Goal: Task Accomplishment & Management: Manage account settings

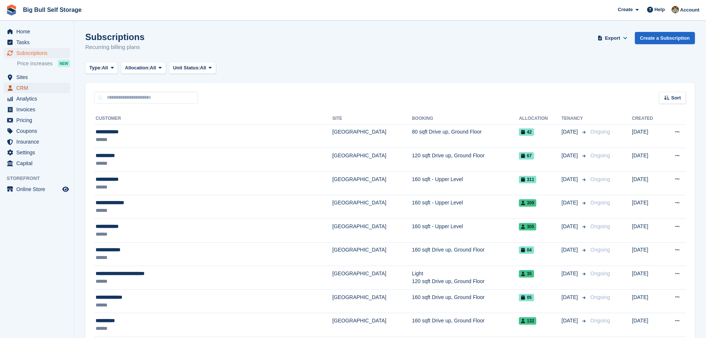
click at [23, 87] on span "CRM" at bounding box center [38, 88] width 44 height 10
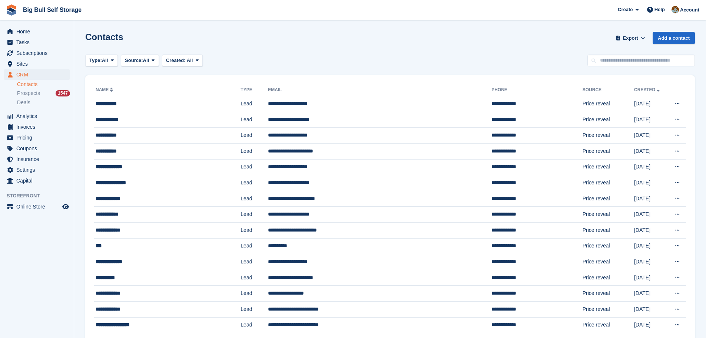
click at [27, 85] on link "Contacts" at bounding box center [43, 84] width 53 height 7
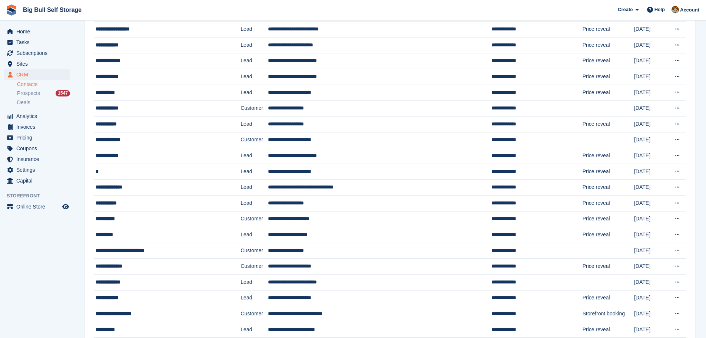
scroll to position [584, 0]
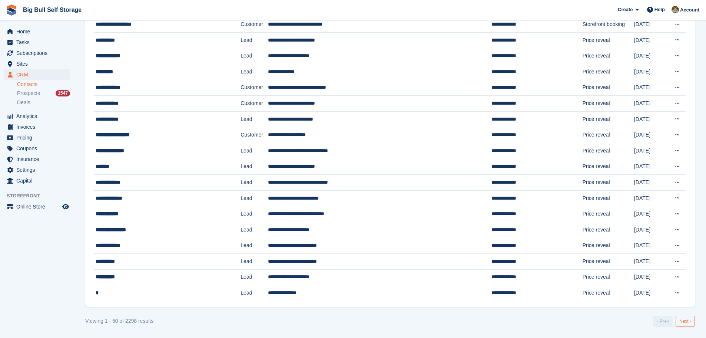
click at [690, 321] on link "Next ›" at bounding box center [685, 320] width 19 height 11
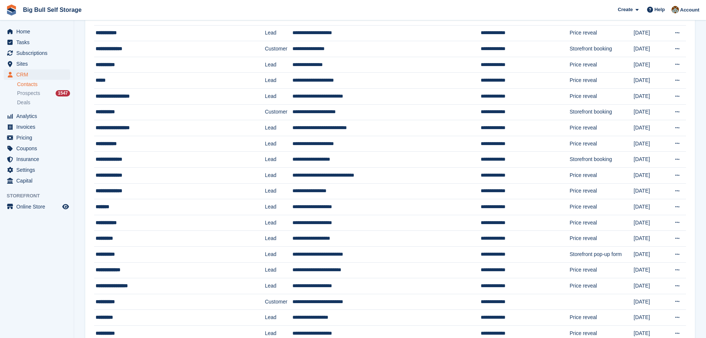
scroll to position [584, 0]
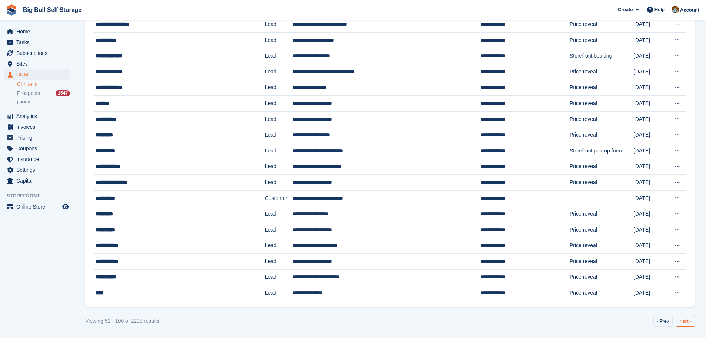
click at [689, 322] on link "Next ›" at bounding box center [685, 320] width 19 height 11
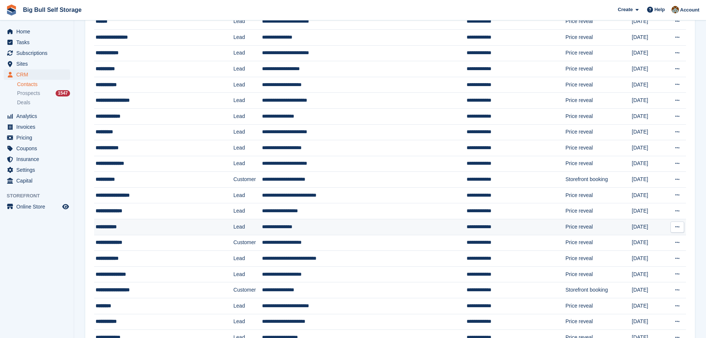
scroll to position [185, 0]
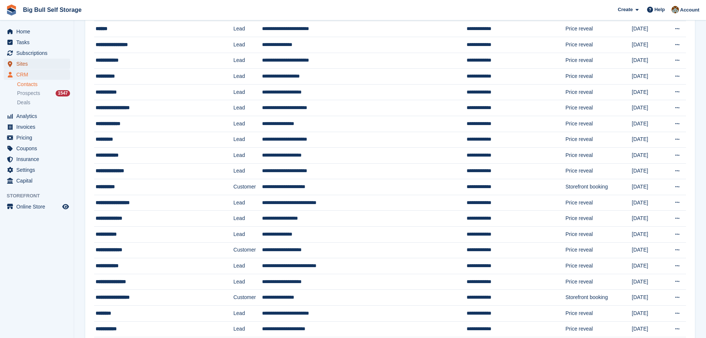
click at [24, 62] on span "Sites" at bounding box center [38, 64] width 44 height 10
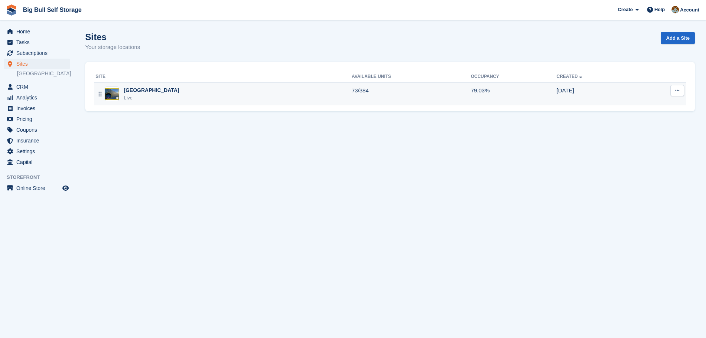
click at [141, 90] on div "[GEOGRAPHIC_DATA]" at bounding box center [152, 90] width 56 height 8
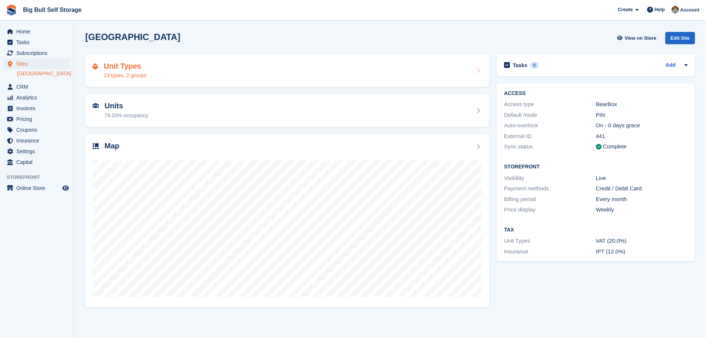
click at [130, 68] on h2 "Unit Types" at bounding box center [125, 66] width 43 height 9
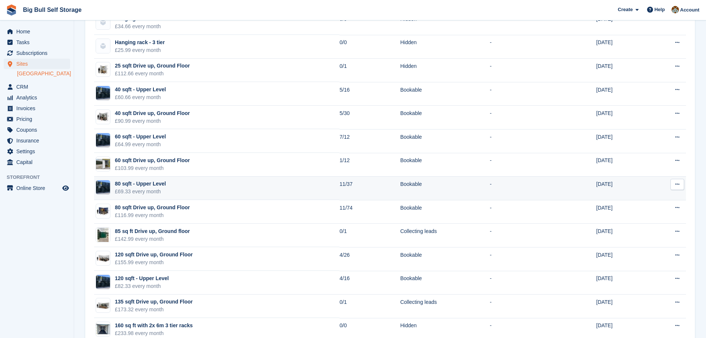
scroll to position [185, 0]
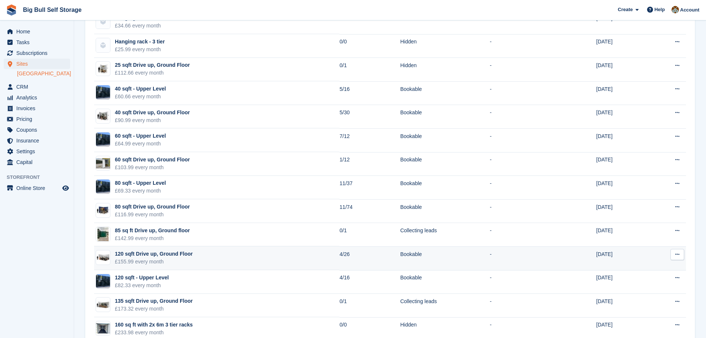
click at [677, 256] on icon at bounding box center [677, 254] width 4 height 5
click at [643, 269] on p "Edit unit type" at bounding box center [648, 269] width 64 height 10
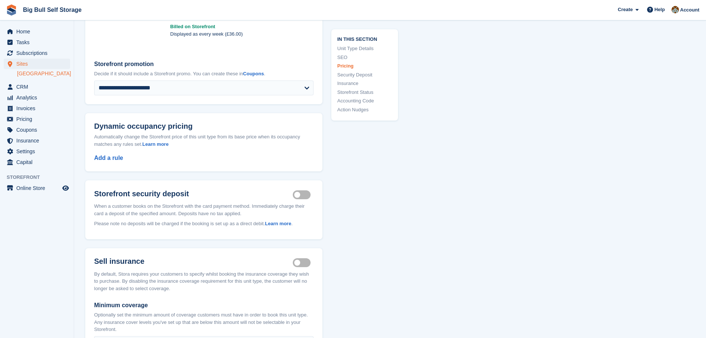
scroll to position [815, 0]
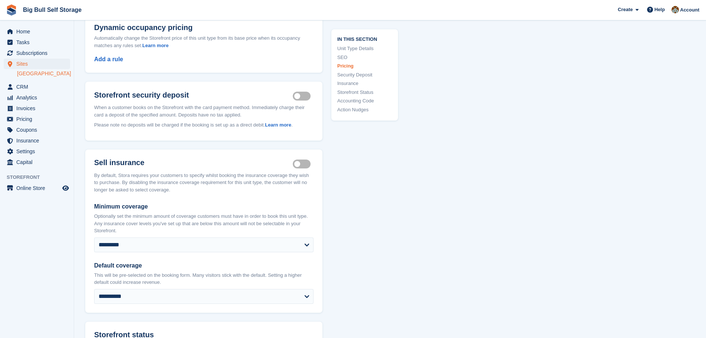
click at [307, 164] on label "Insurance coverage required" at bounding box center [303, 163] width 21 height 1
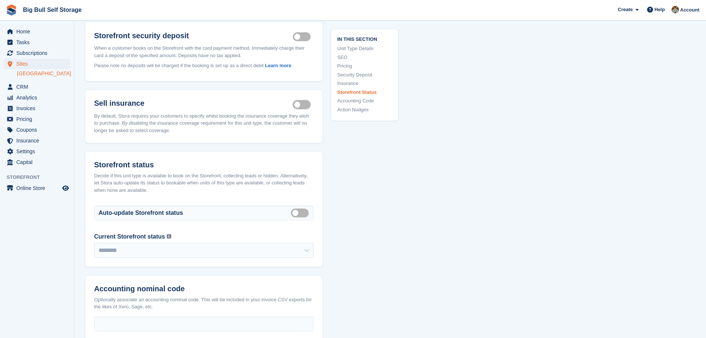
scroll to position [1001, 0]
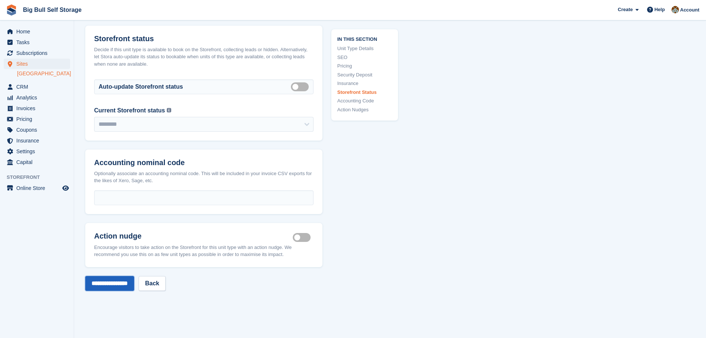
click at [100, 281] on input "**********" at bounding box center [109, 283] width 49 height 15
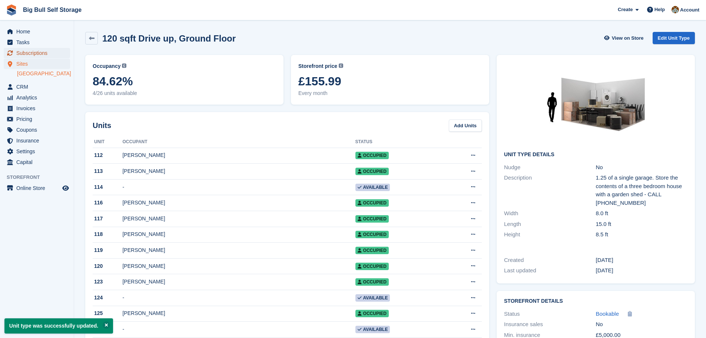
click at [35, 52] on span "Subscriptions" at bounding box center [38, 53] width 44 height 10
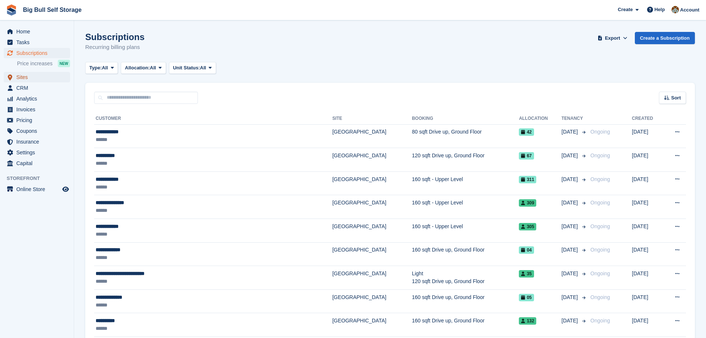
click at [23, 75] on span "Sites" at bounding box center [38, 77] width 44 height 10
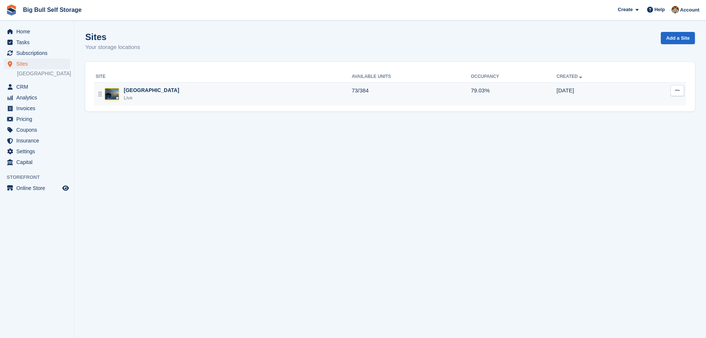
click at [138, 89] on div "[GEOGRAPHIC_DATA]" at bounding box center [152, 90] width 56 height 8
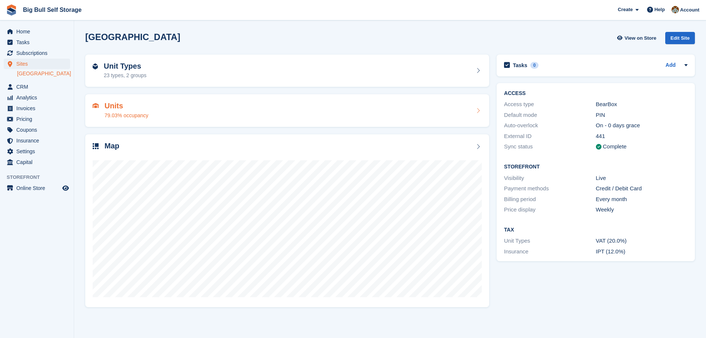
click at [129, 69] on h2 "Unit Types" at bounding box center [125, 66] width 43 height 9
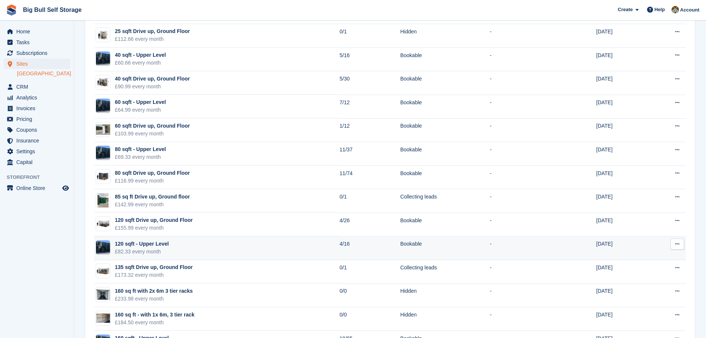
scroll to position [222, 0]
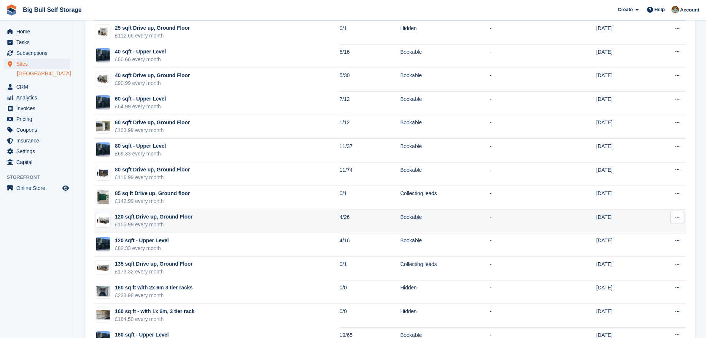
click at [678, 218] on icon at bounding box center [677, 217] width 4 height 5
click at [632, 231] on p "Edit unit type" at bounding box center [648, 232] width 64 height 10
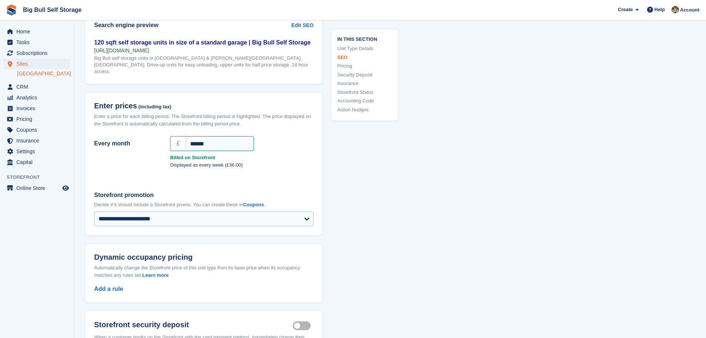
scroll to position [630, 0]
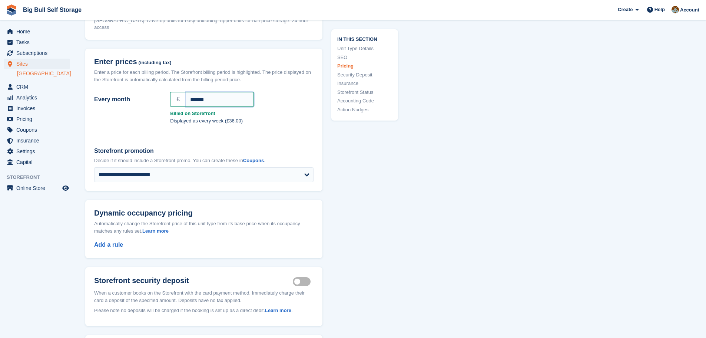
click at [221, 100] on input "******" at bounding box center [220, 99] width 68 height 15
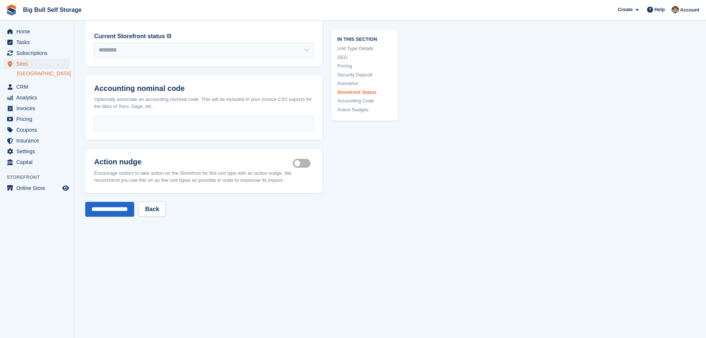
scroll to position [1139, 0]
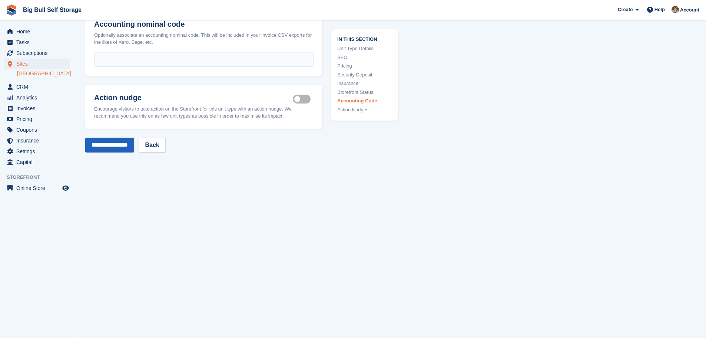
type input "***"
click at [105, 145] on input "**********" at bounding box center [109, 145] width 49 height 15
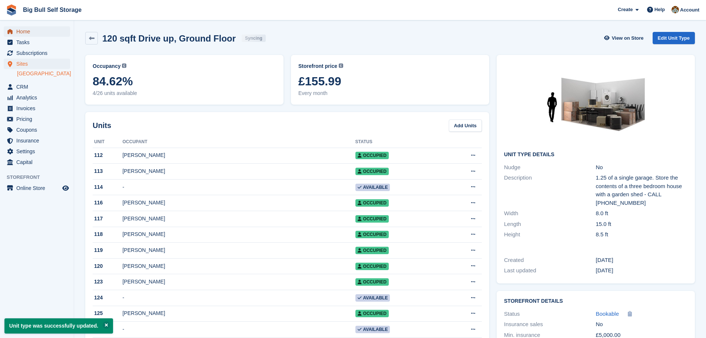
click at [26, 32] on span "Home" at bounding box center [38, 31] width 44 height 10
